Goal: Transaction & Acquisition: Purchase product/service

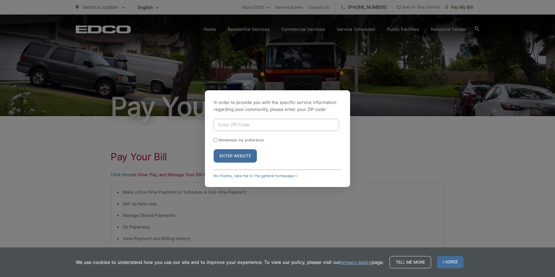
click at [244, 124] on input "Enter ZIP Code" at bounding box center [276, 125] width 125 height 12
type input "92020"
click at [234, 152] on button "Enter Website" at bounding box center [235, 155] width 43 height 13
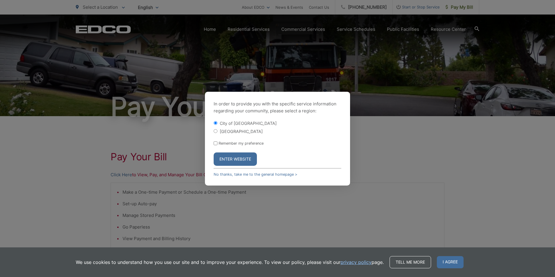
click at [239, 158] on button "Enter Website" at bounding box center [235, 159] width 43 height 13
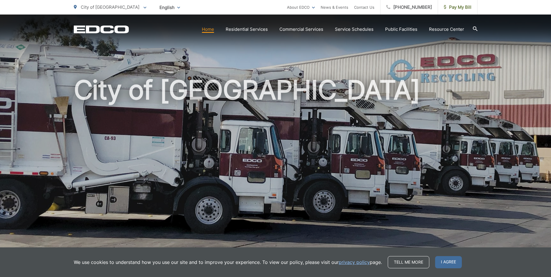
click at [453, 260] on span "I agree" at bounding box center [448, 262] width 27 height 12
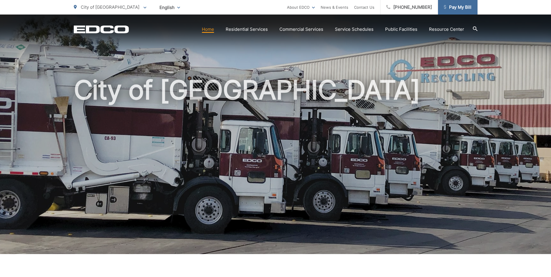
click at [451, 12] on link "Pay My Bill" at bounding box center [458, 7] width 40 height 15
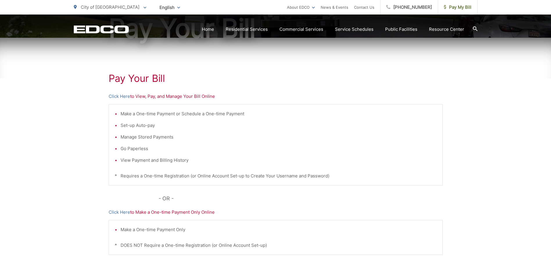
scroll to position [87, 0]
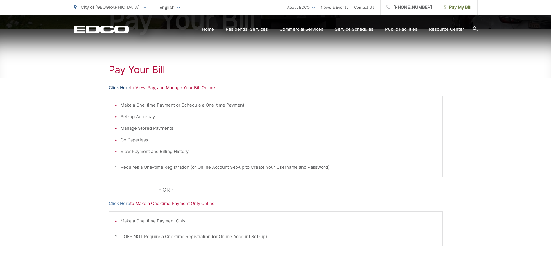
click at [120, 86] on link "Click Here" at bounding box center [119, 87] width 21 height 7
